Goal: Transaction & Acquisition: Purchase product/service

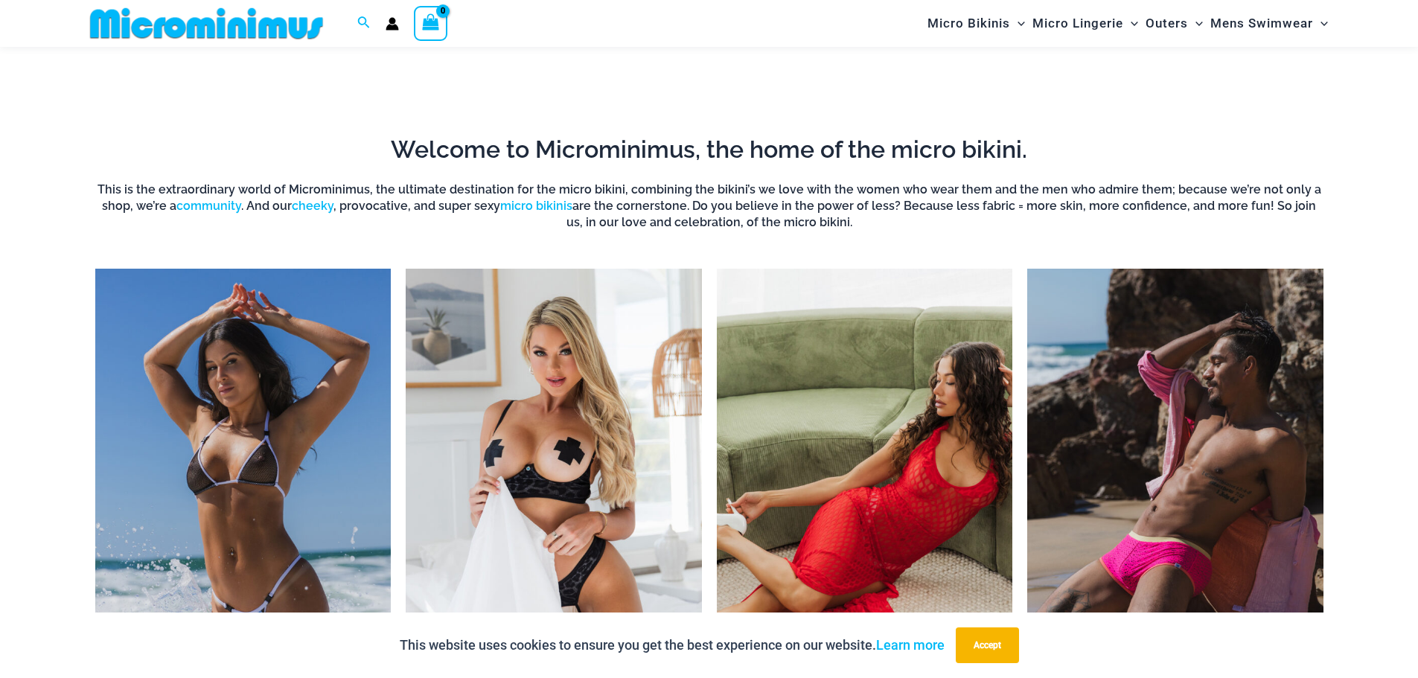
scroll to position [1328, 0]
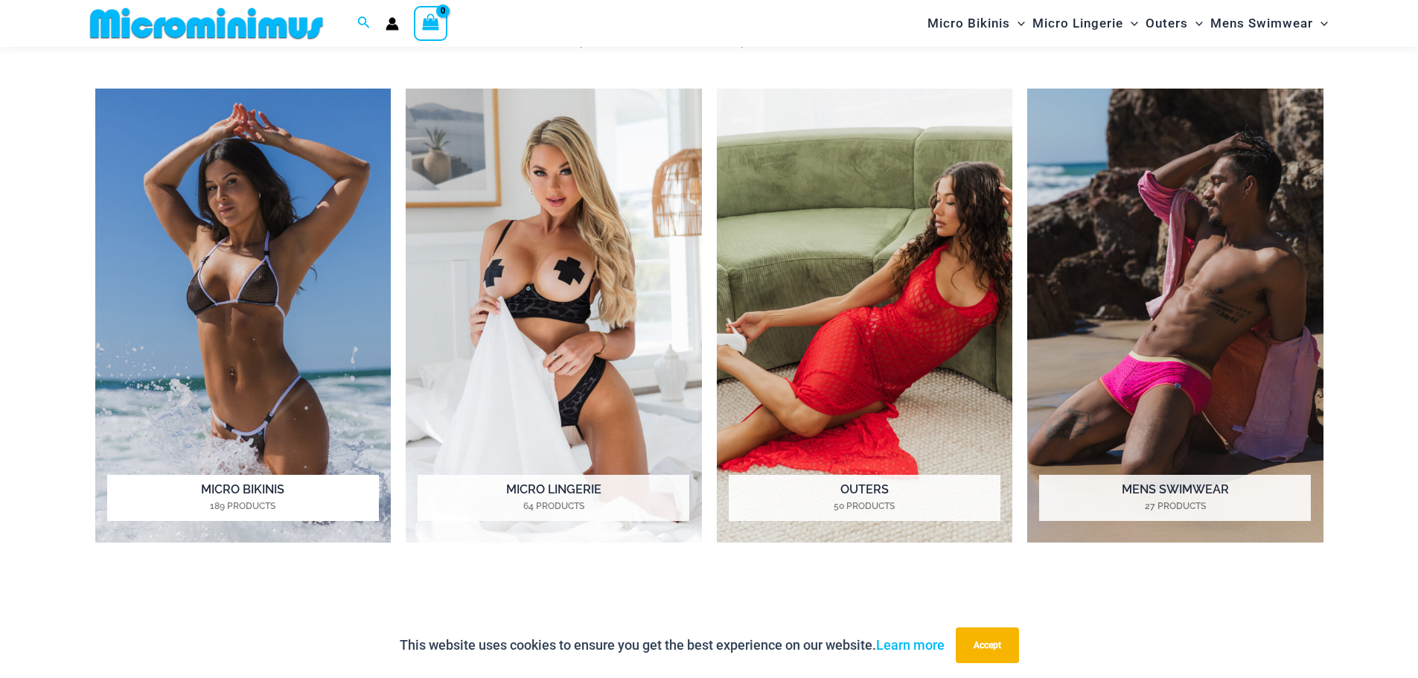
click at [284, 283] on img "Visit product category Micro Bikinis" at bounding box center [243, 316] width 296 height 455
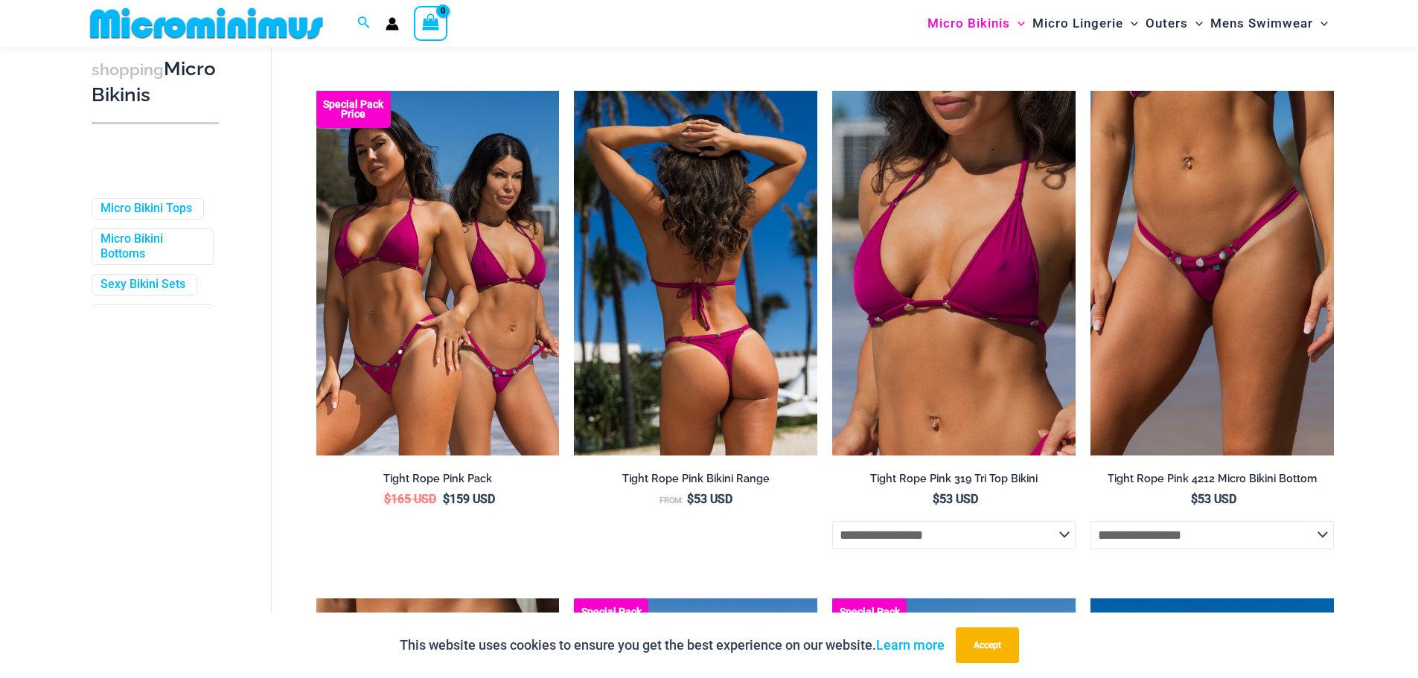
scroll to position [368, 0]
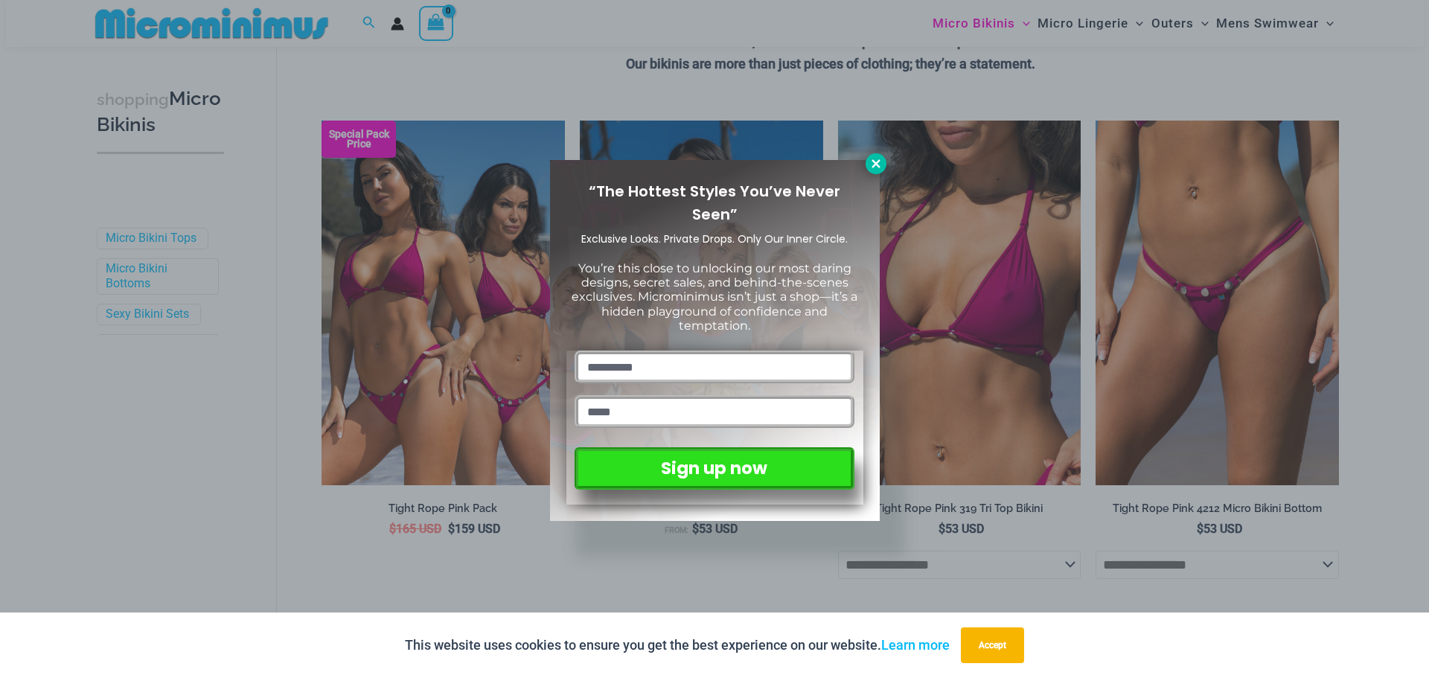
click at [875, 162] on icon at bounding box center [875, 163] width 13 height 13
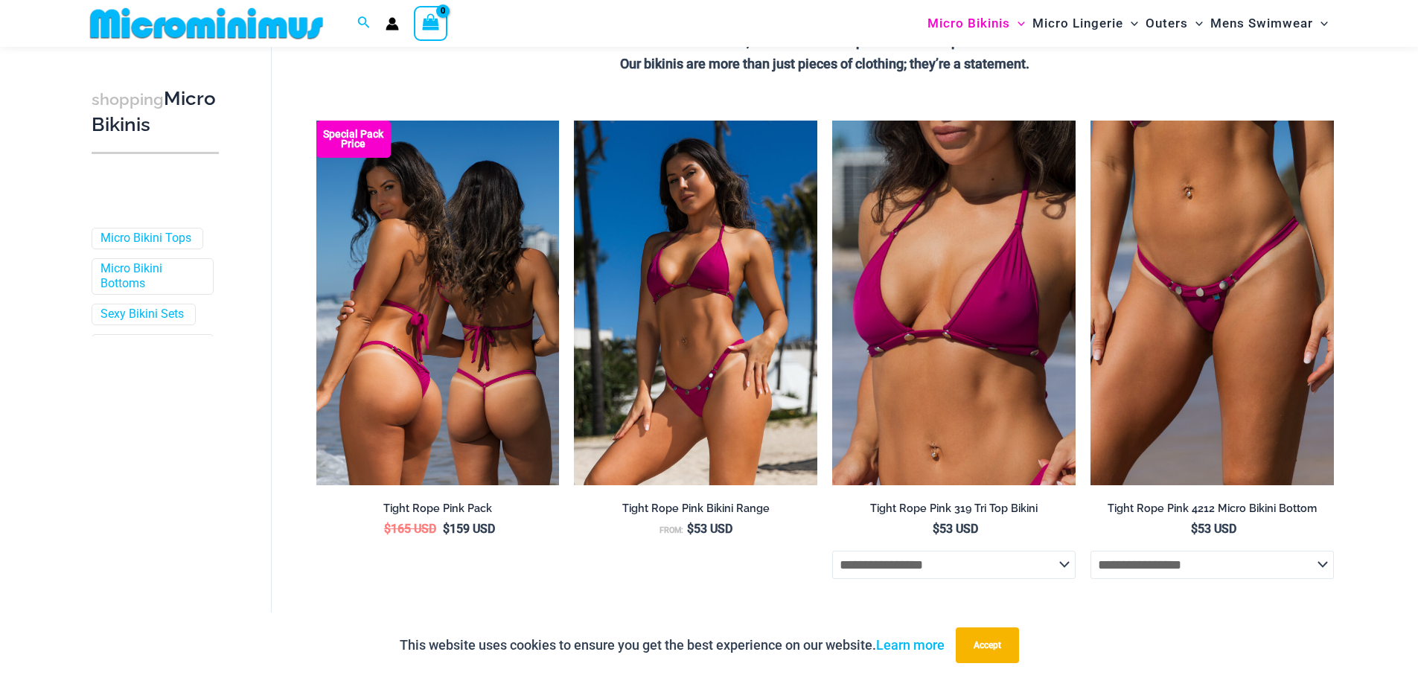
click at [519, 313] on img at bounding box center [437, 303] width 243 height 365
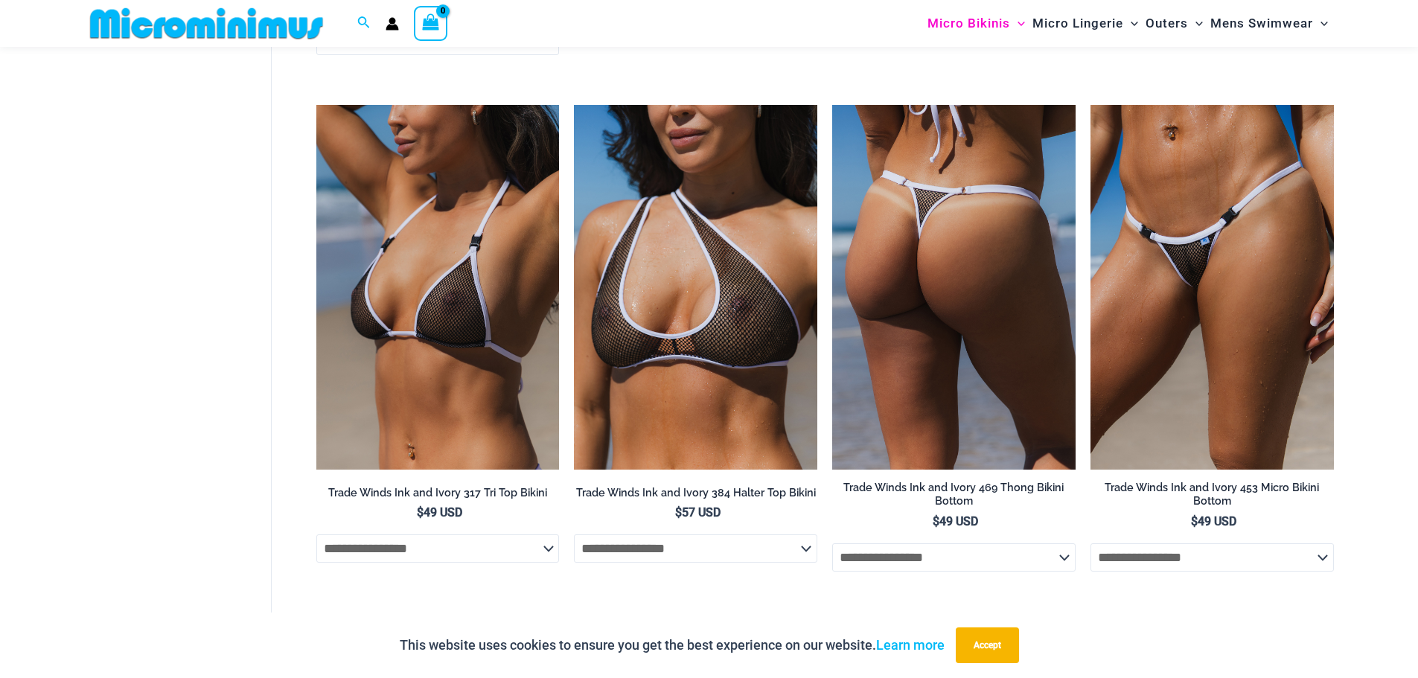
scroll to position [1559, 0]
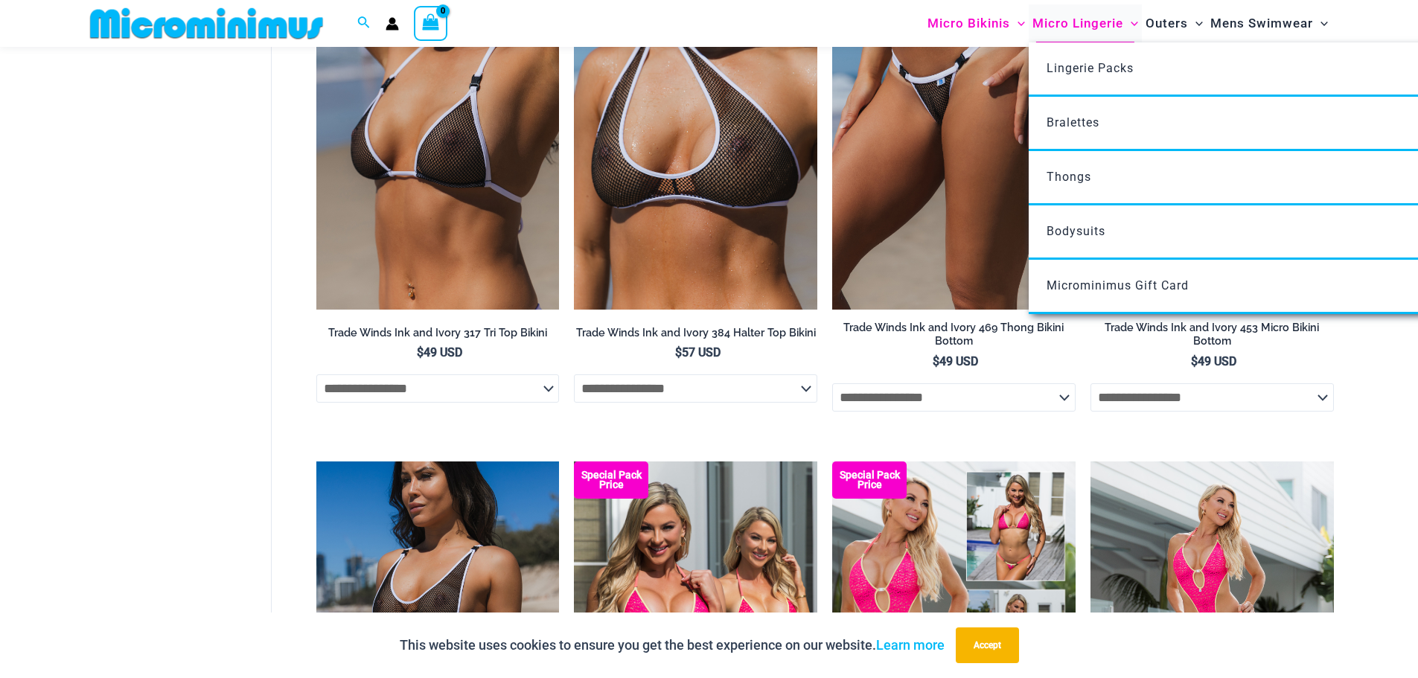
click at [1099, 28] on span "Micro Lingerie" at bounding box center [1077, 23] width 91 height 38
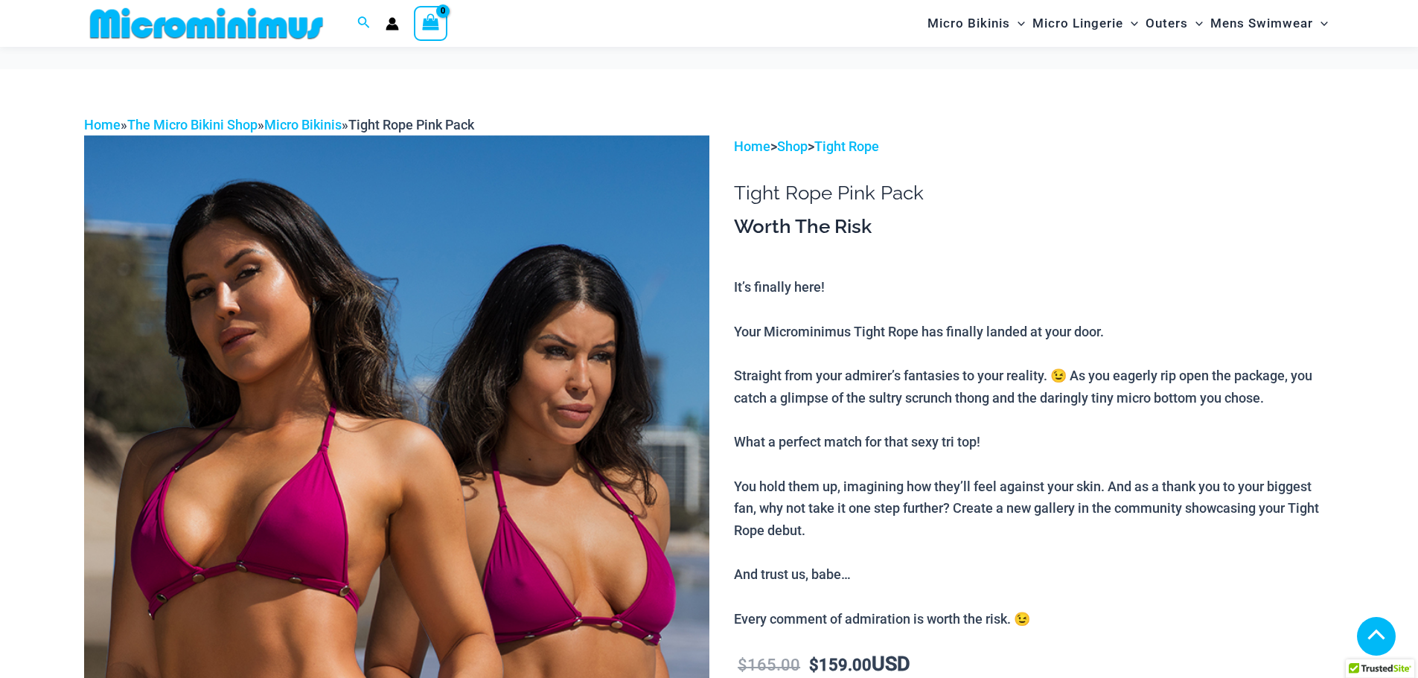
drag, startPoint x: 521, startPoint y: 224, endPoint x: 523, endPoint y: 194, distance: 30.6
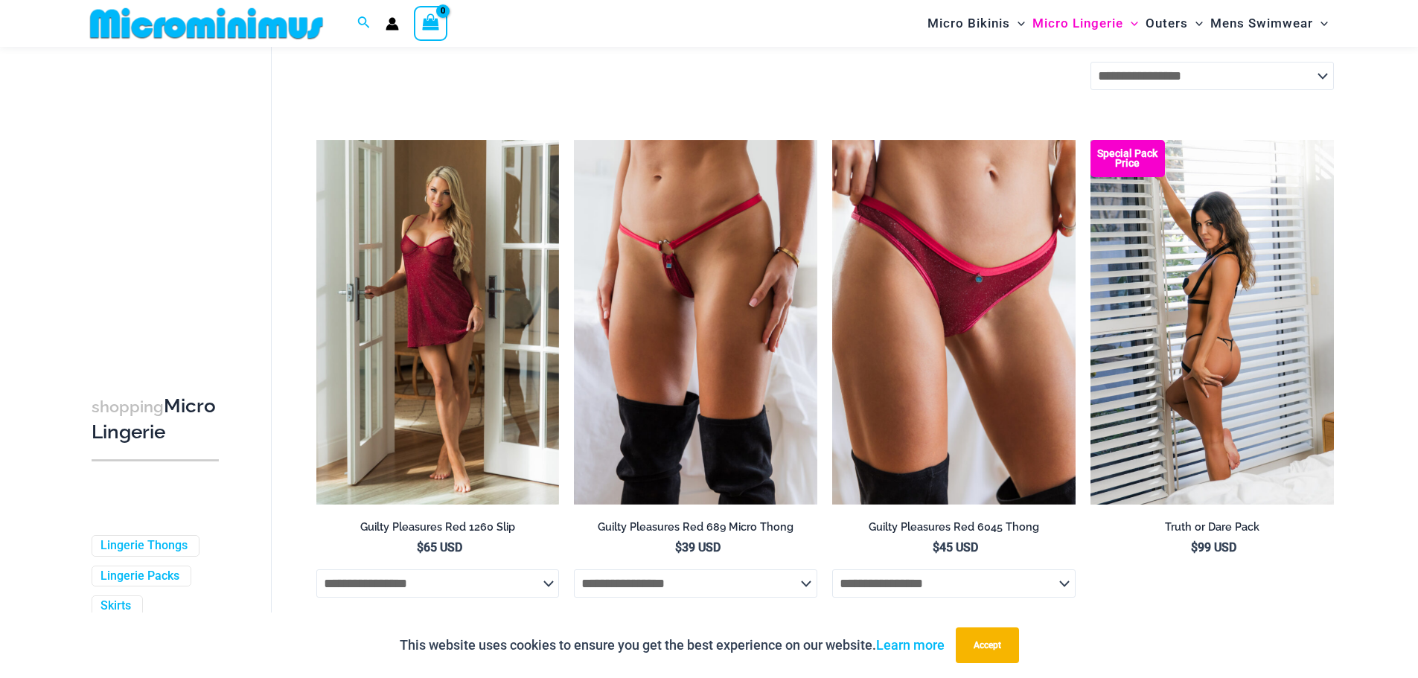
scroll to position [882, 0]
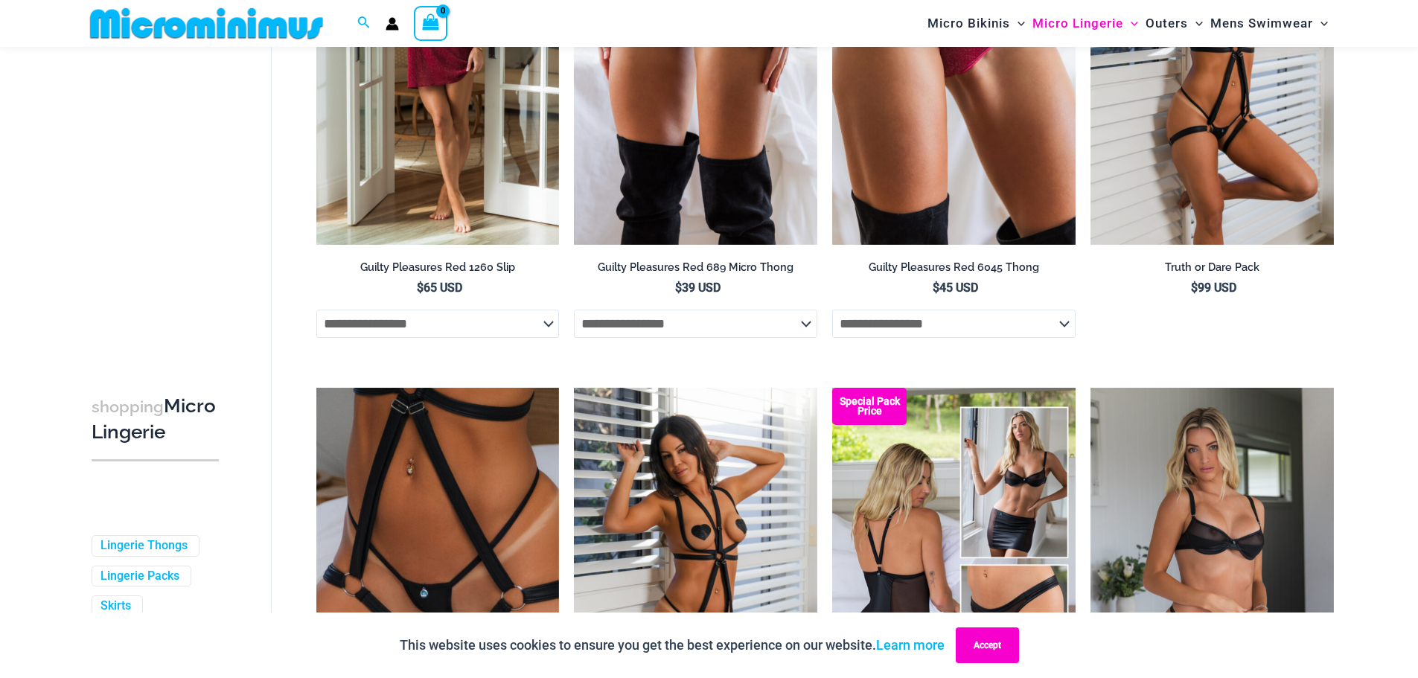
click at [1002, 644] on button "Accept" at bounding box center [987, 645] width 63 height 36
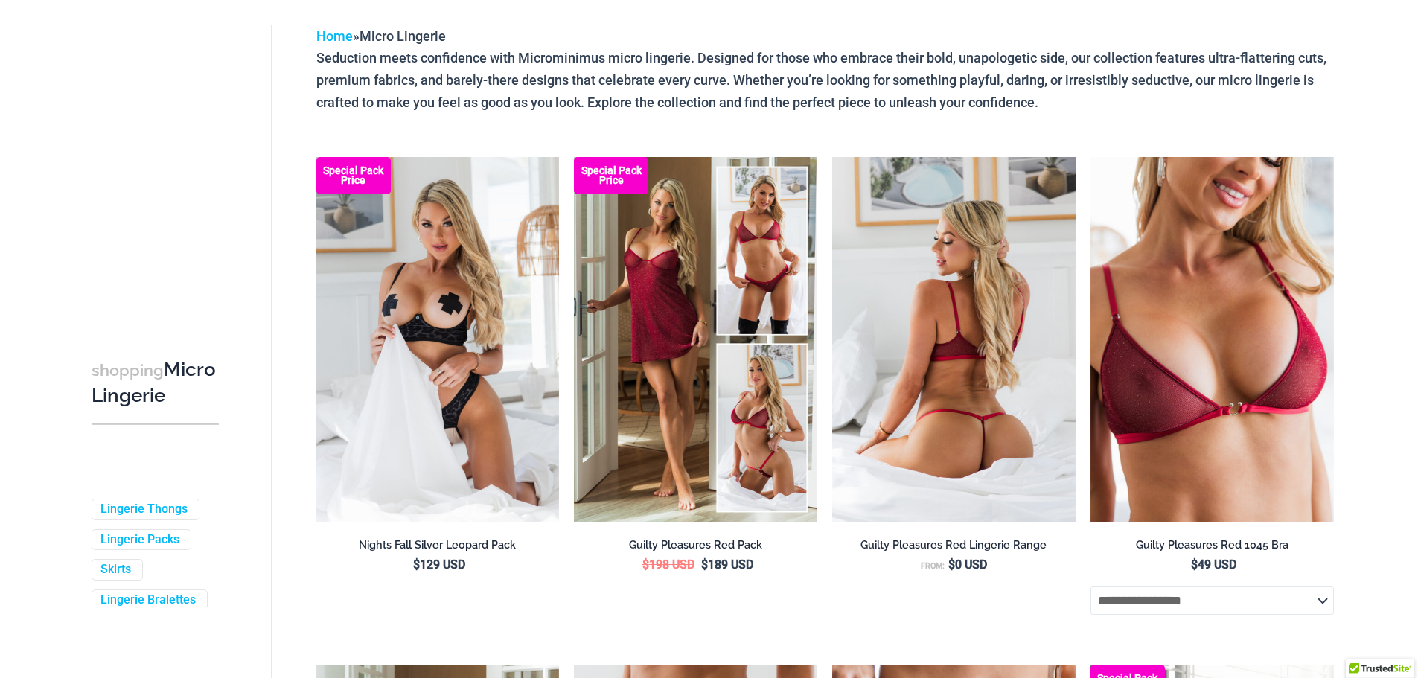
scroll to position [0, 0]
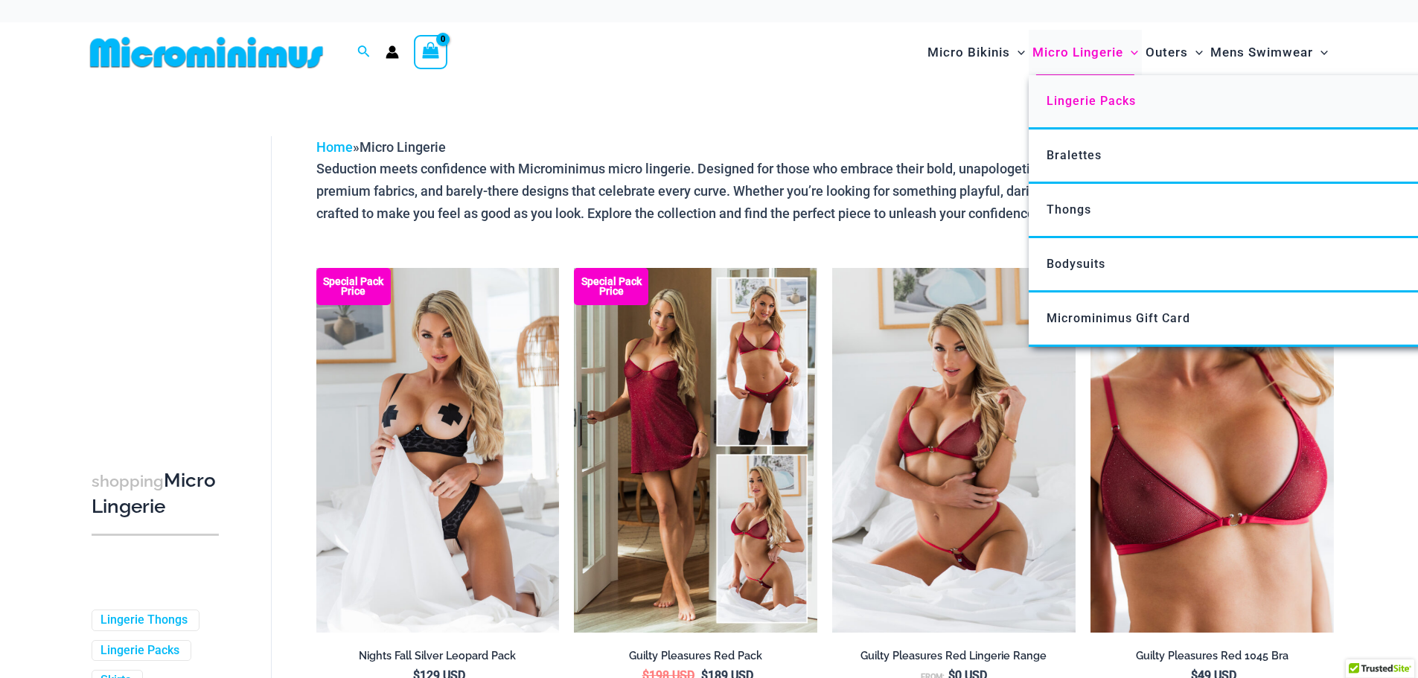
click at [1087, 98] on span "Lingerie Packs" at bounding box center [1090, 101] width 89 height 14
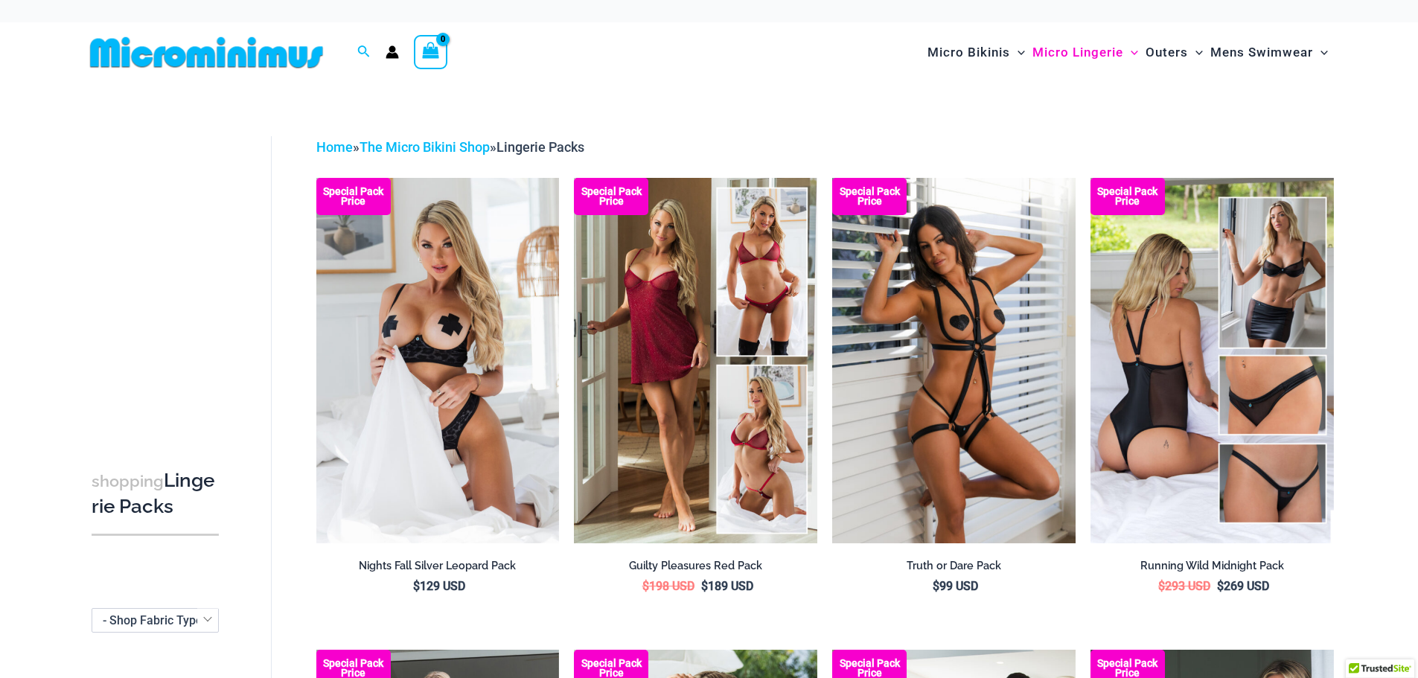
click at [260, 54] on img at bounding box center [206, 52] width 245 height 33
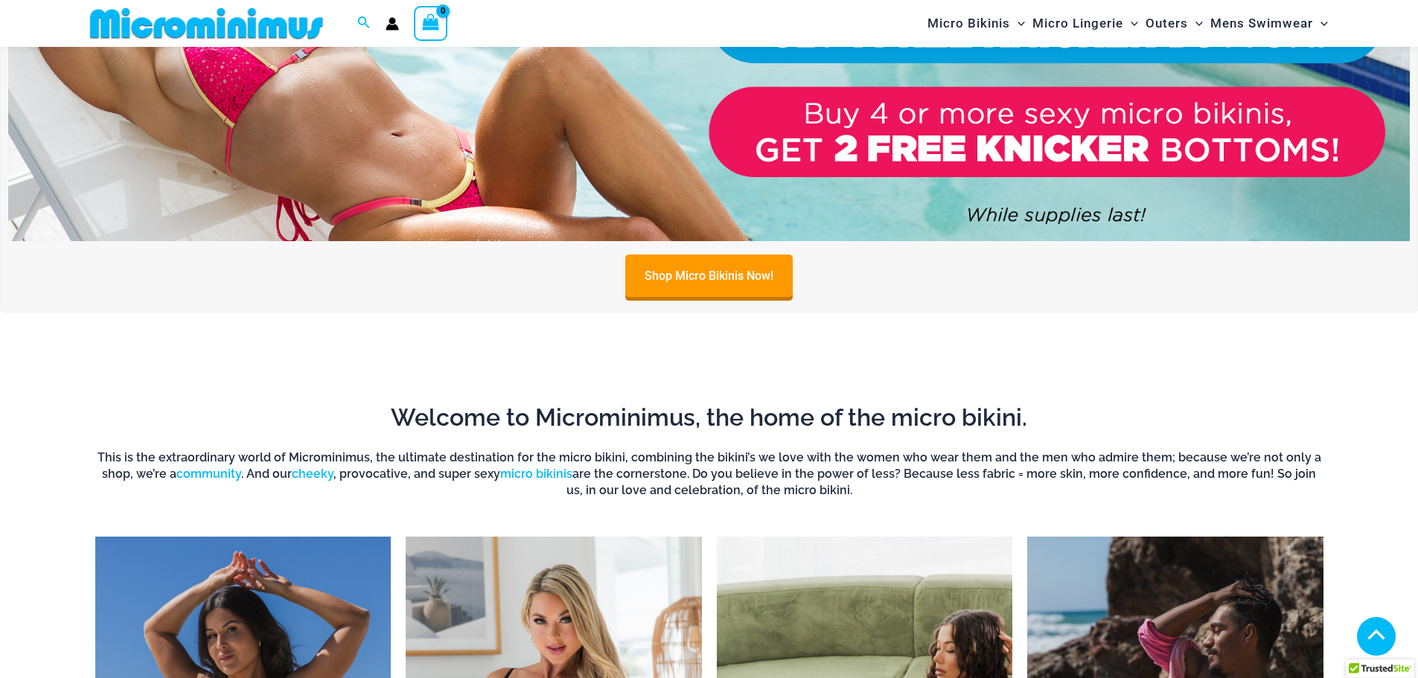
scroll to position [1252, 0]
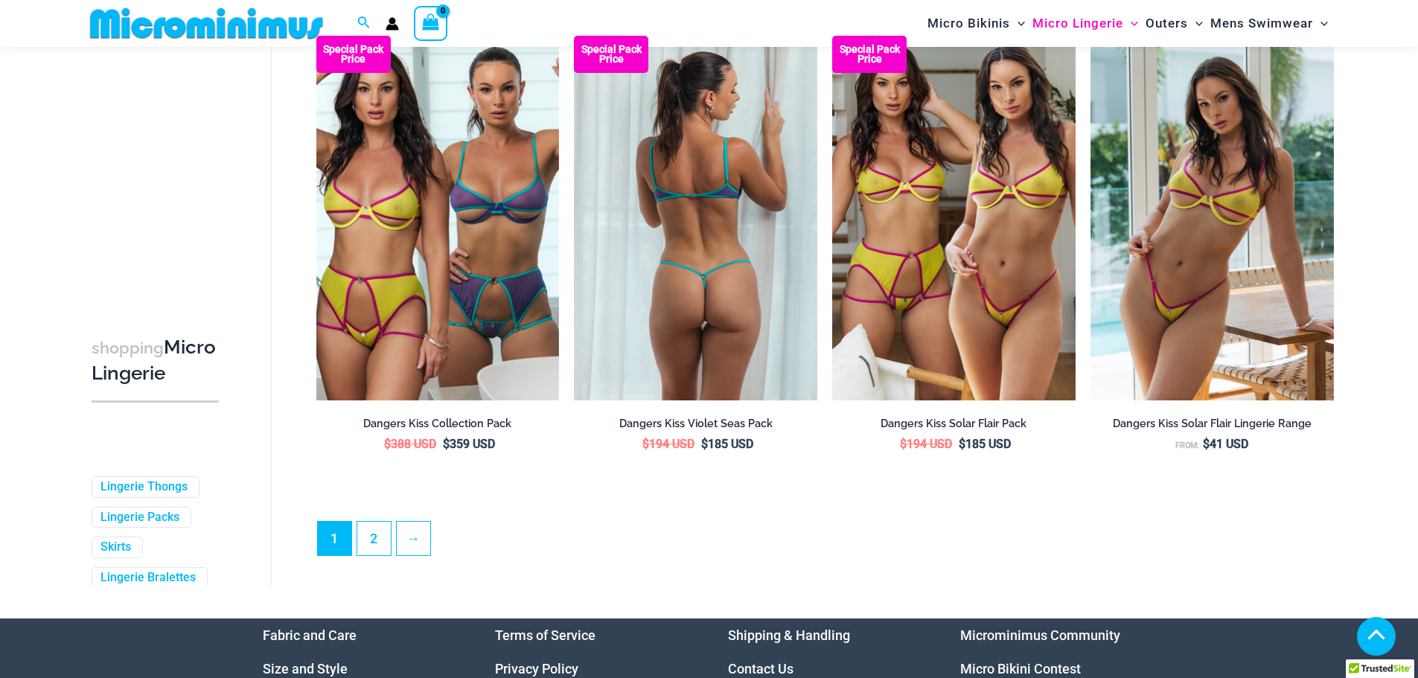
scroll to position [3785, 0]
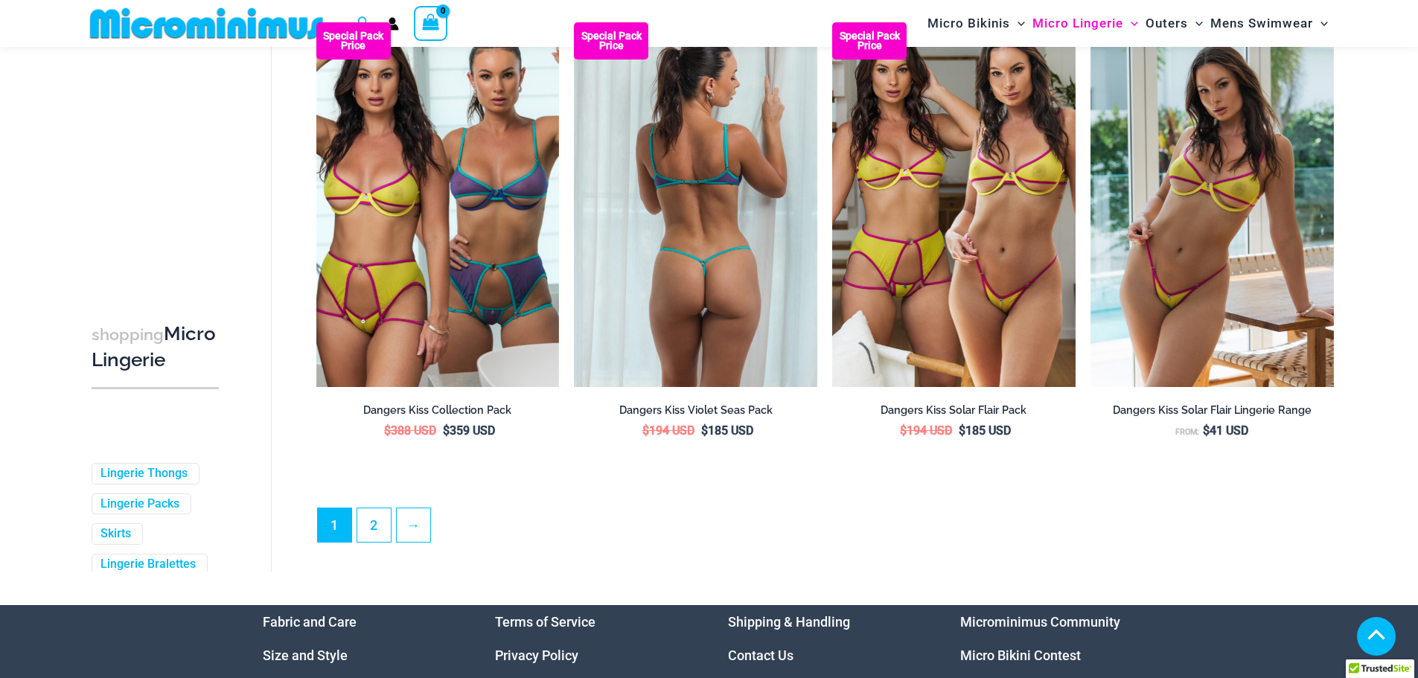
click at [719, 274] on img at bounding box center [695, 204] width 243 height 365
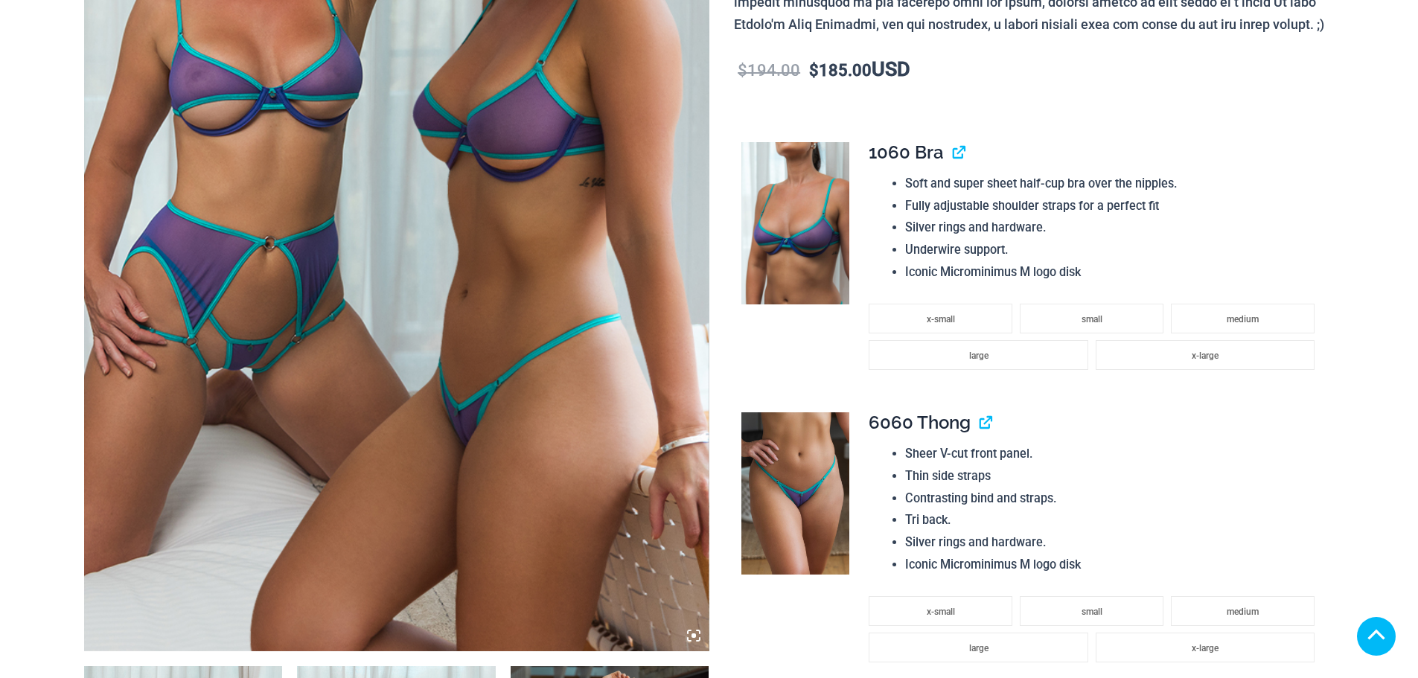
scroll to position [447, 0]
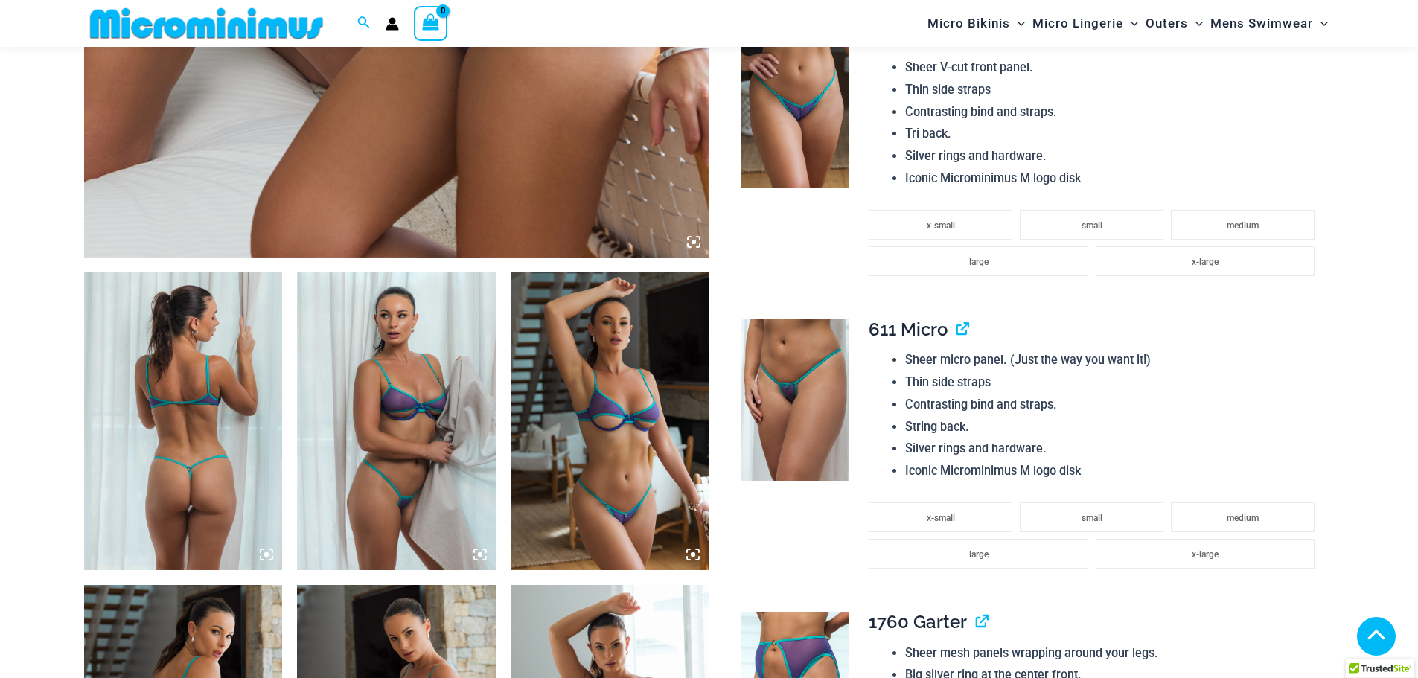
scroll to position [809, 0]
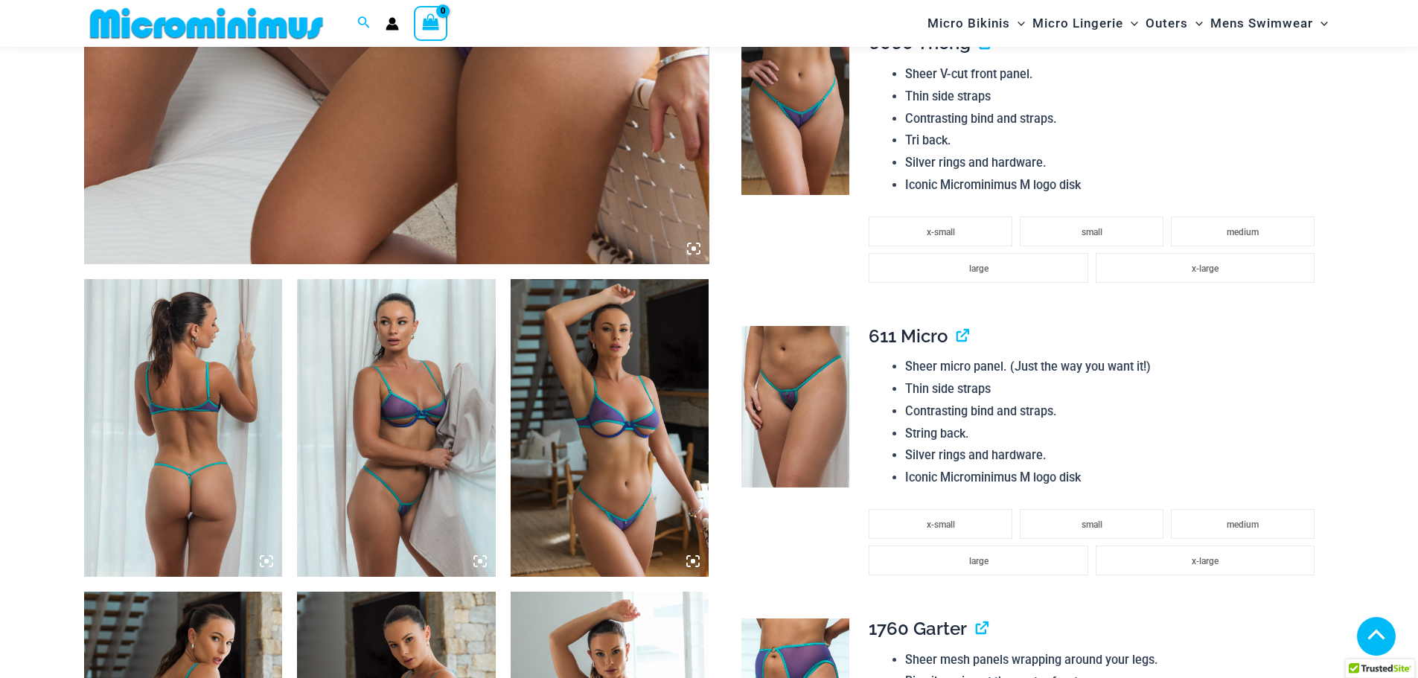
click at [199, 400] on img at bounding box center [183, 428] width 199 height 298
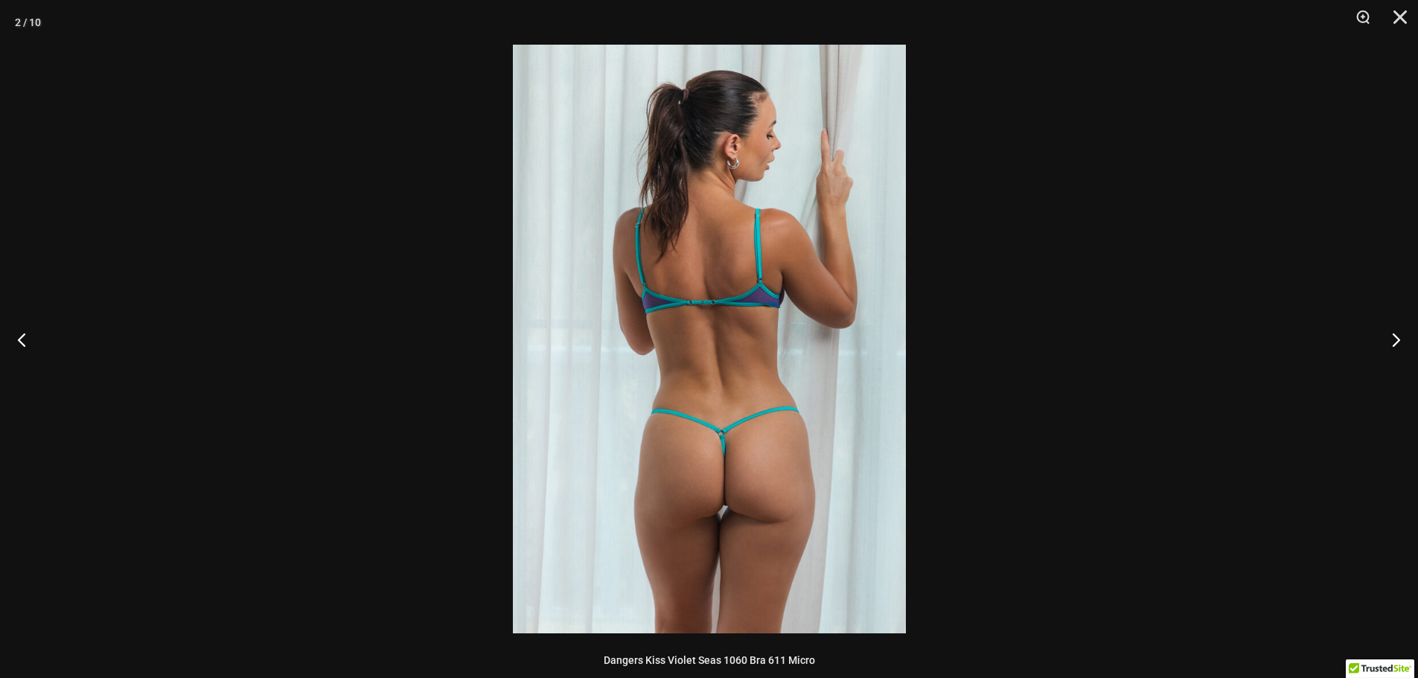
click at [706, 381] on img at bounding box center [709, 339] width 393 height 589
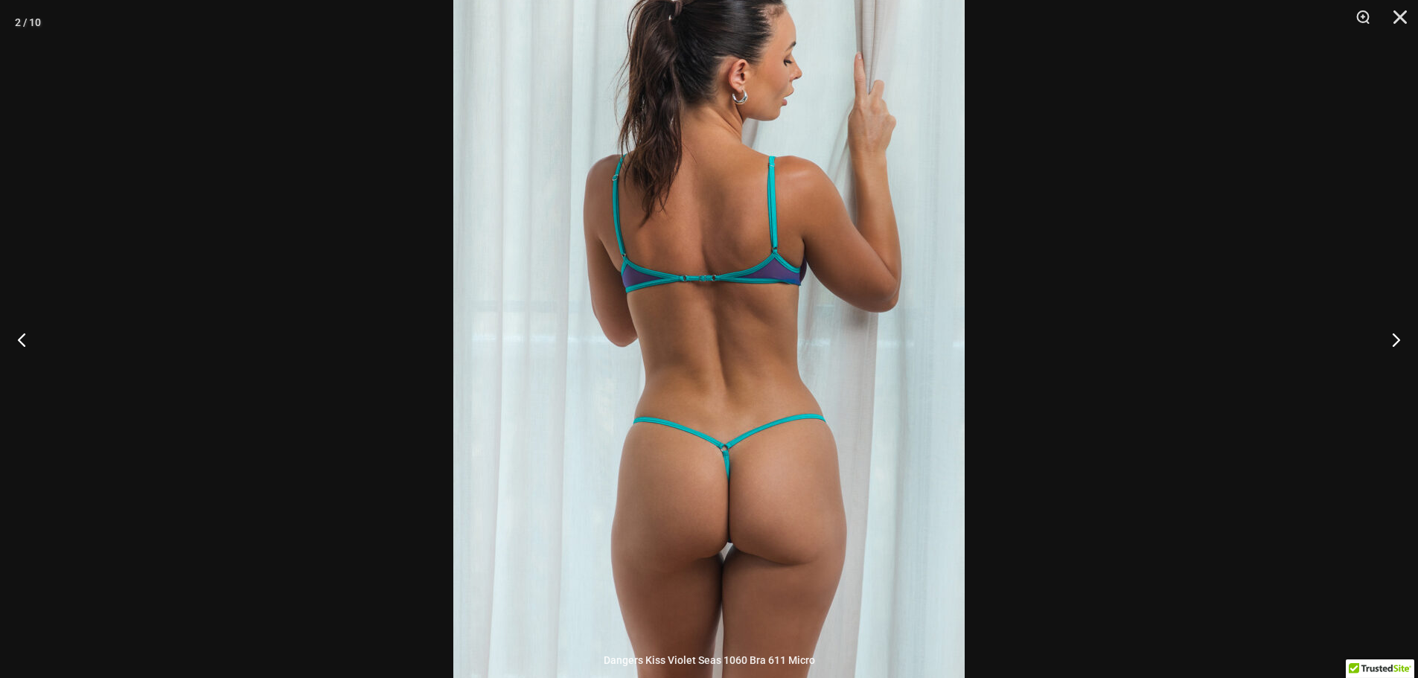
click at [779, 413] on img at bounding box center [708, 326] width 511 height 767
